Goal: Navigation & Orientation: Find specific page/section

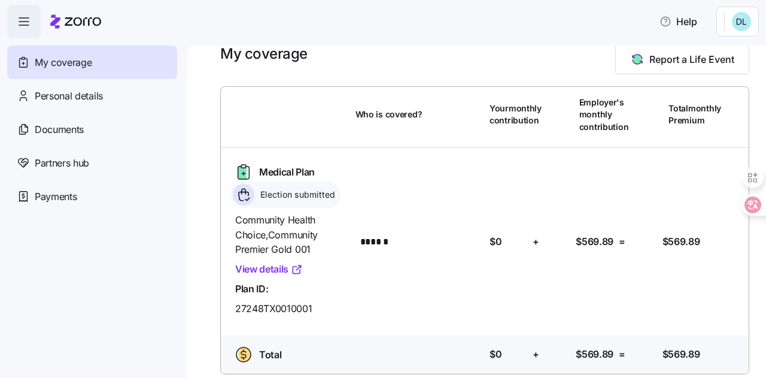
scroll to position [30, 0]
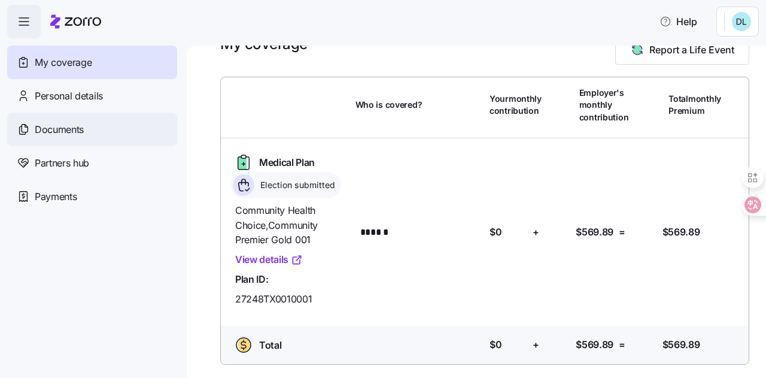
click at [83, 126] on span "Documents" at bounding box center [59, 129] width 49 height 15
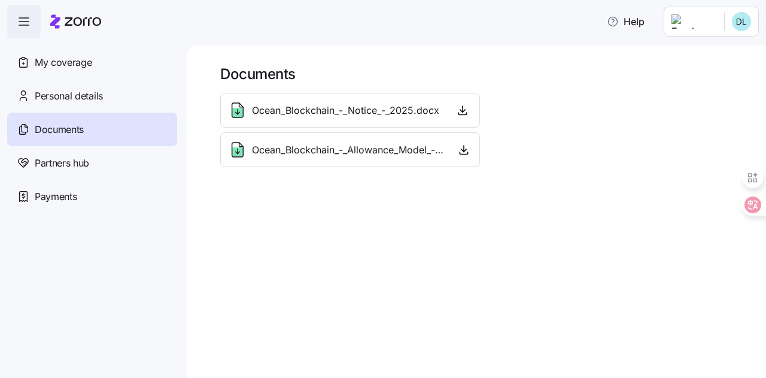
click at [348, 148] on span "Ocean_Blockchain_-_Allowance_Model_-_2025.pdf" at bounding box center [349, 150] width 194 height 15
click at [365, 107] on span "Ocean_Blockchain_-_Notice_-_2025.docx" at bounding box center [345, 110] width 187 height 15
click at [84, 153] on div "Partners hub" at bounding box center [92, 163] width 170 height 34
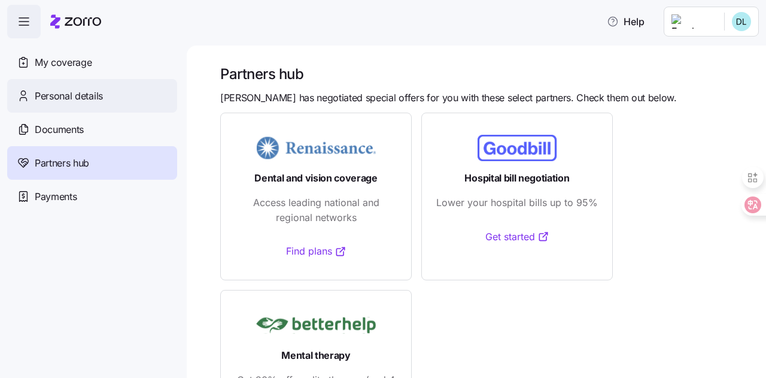
click at [87, 89] on span "Personal details" at bounding box center [69, 96] width 68 height 15
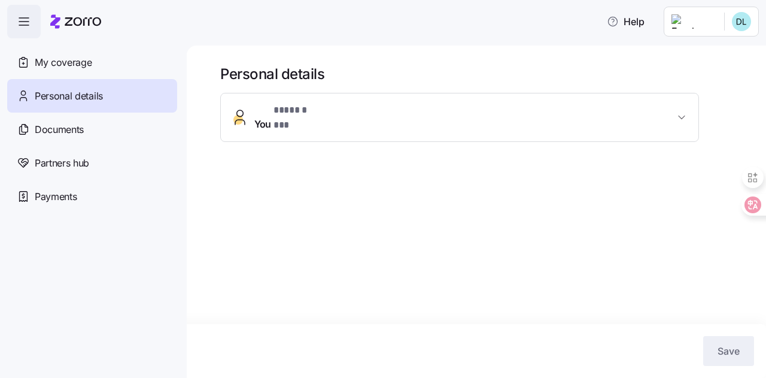
click at [680, 117] on icon "button" at bounding box center [682, 117] width 12 height 12
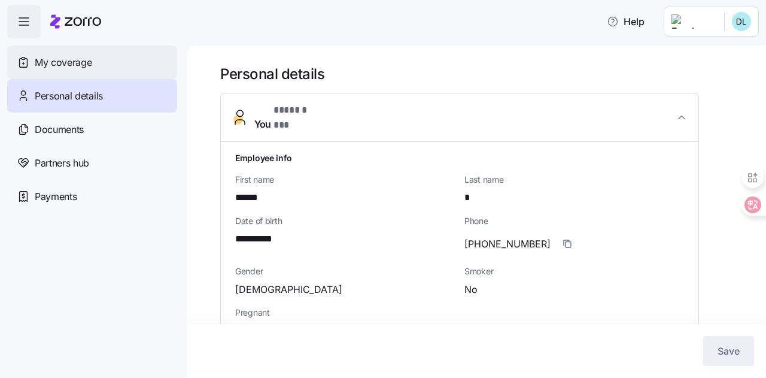
click at [87, 71] on div "My coverage" at bounding box center [92, 63] width 170 height 34
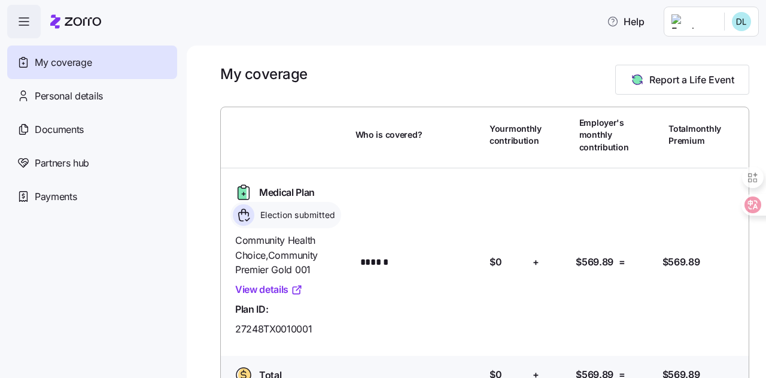
scroll to position [30, 0]
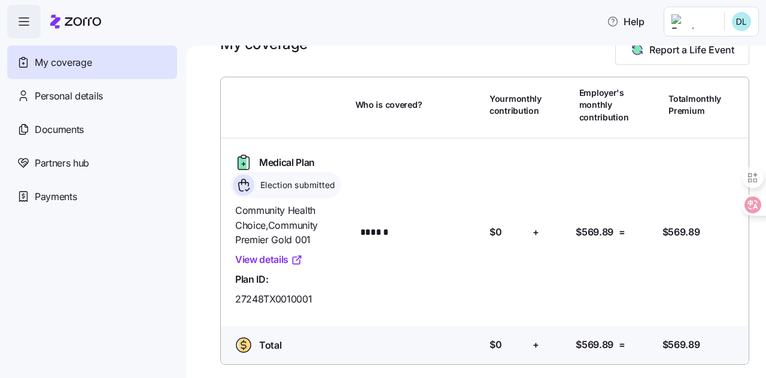
click at [495, 171] on div "Medical Plan Election submitted Community Health Choice , Community Premier Gol…" at bounding box center [485, 232] width 519 height 168
click at [266, 259] on link "View details" at bounding box center [269, 259] width 68 height 15
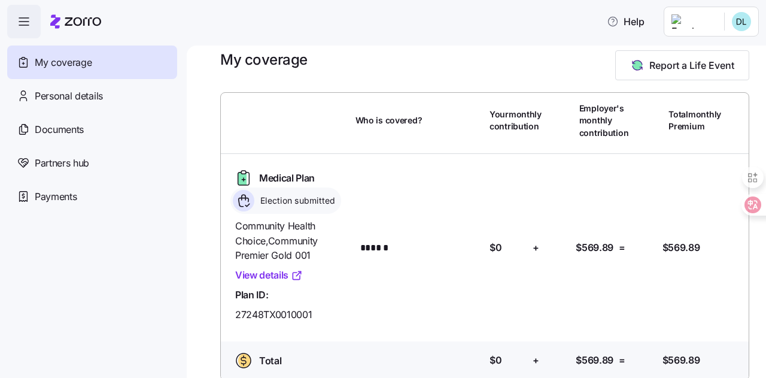
scroll to position [0, 0]
